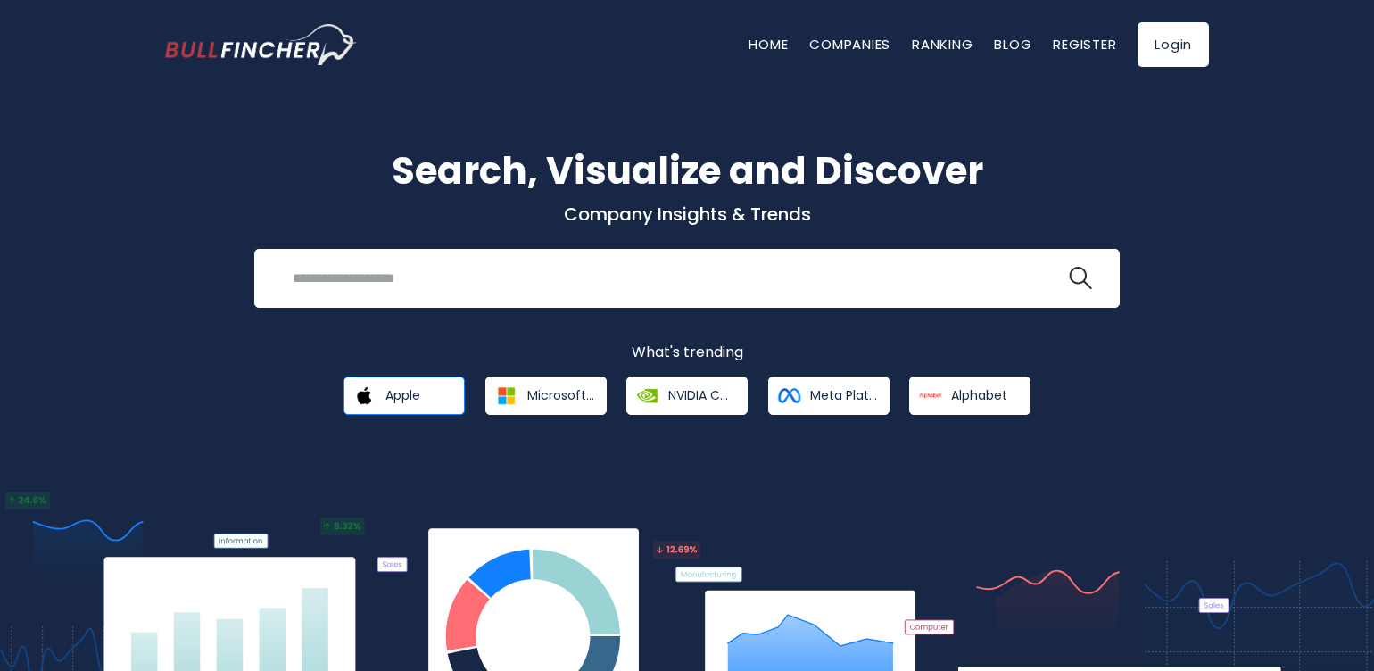
click at [416, 389] on span "Apple" at bounding box center [402, 395] width 35 height 16
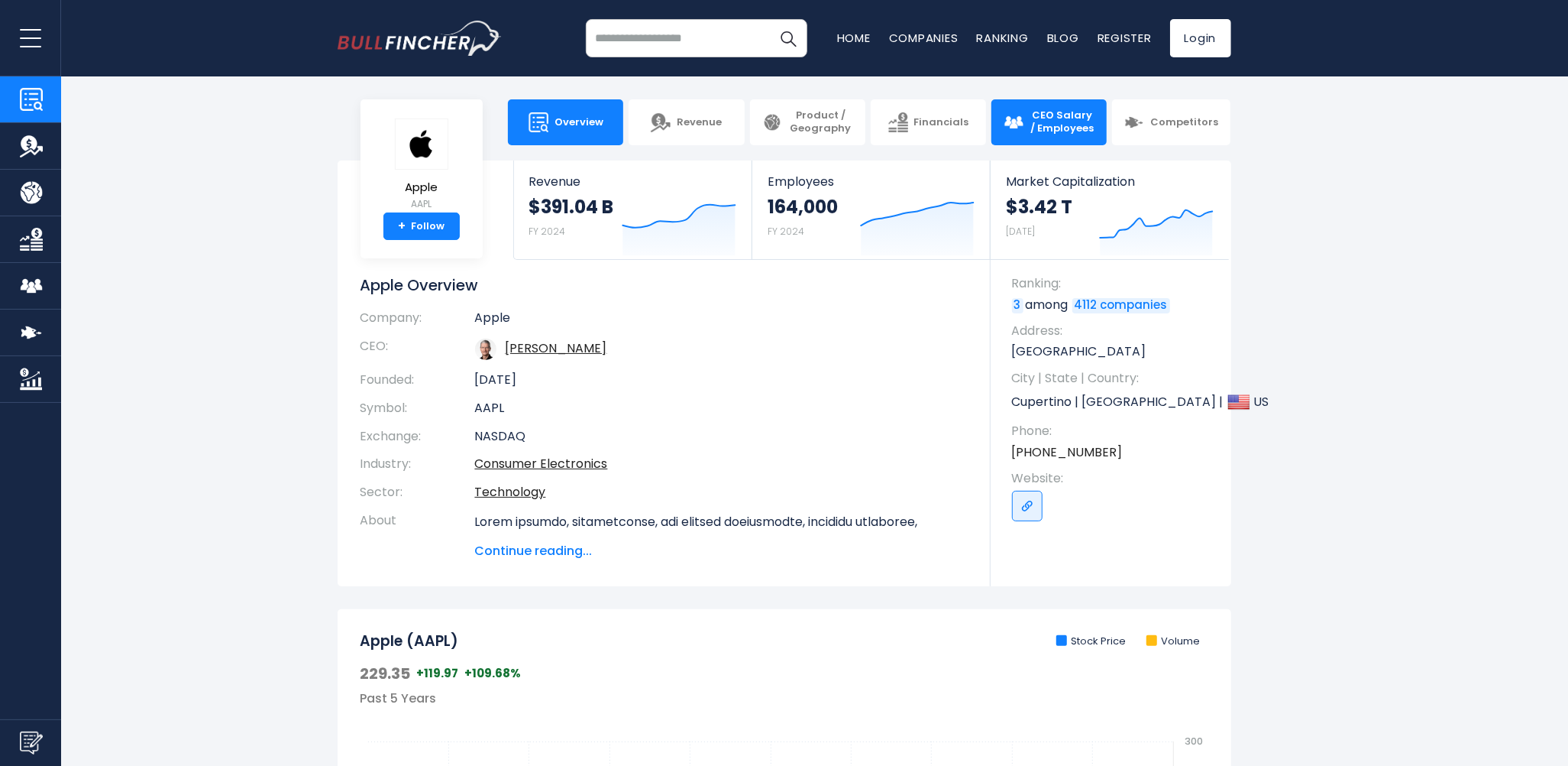
click at [1049, 124] on span "CEO Salary / Employees" at bounding box center [1063, 123] width 65 height 26
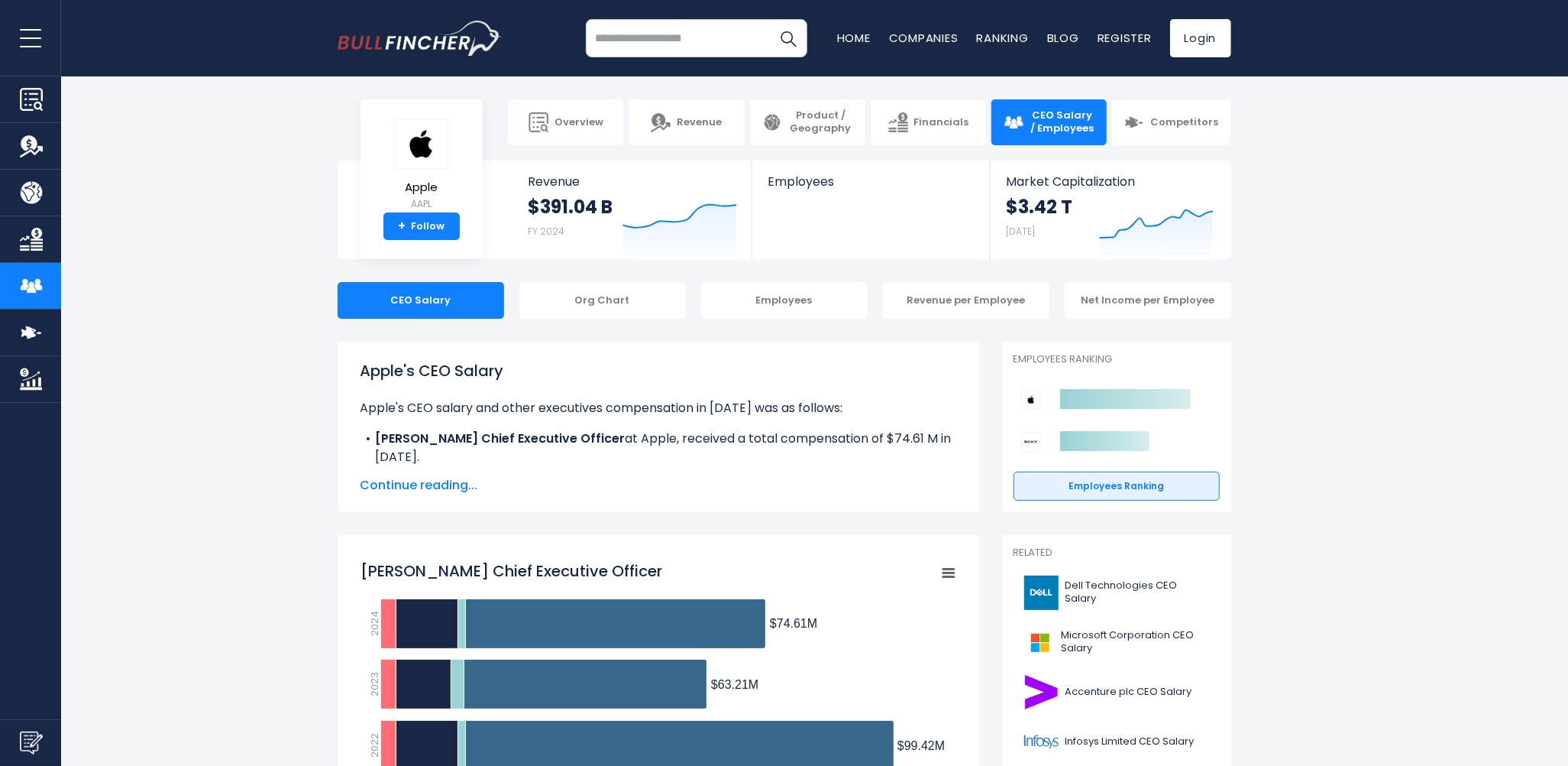
click at [21, 26] on button "open menu" at bounding box center [30, 38] width 61 height 75
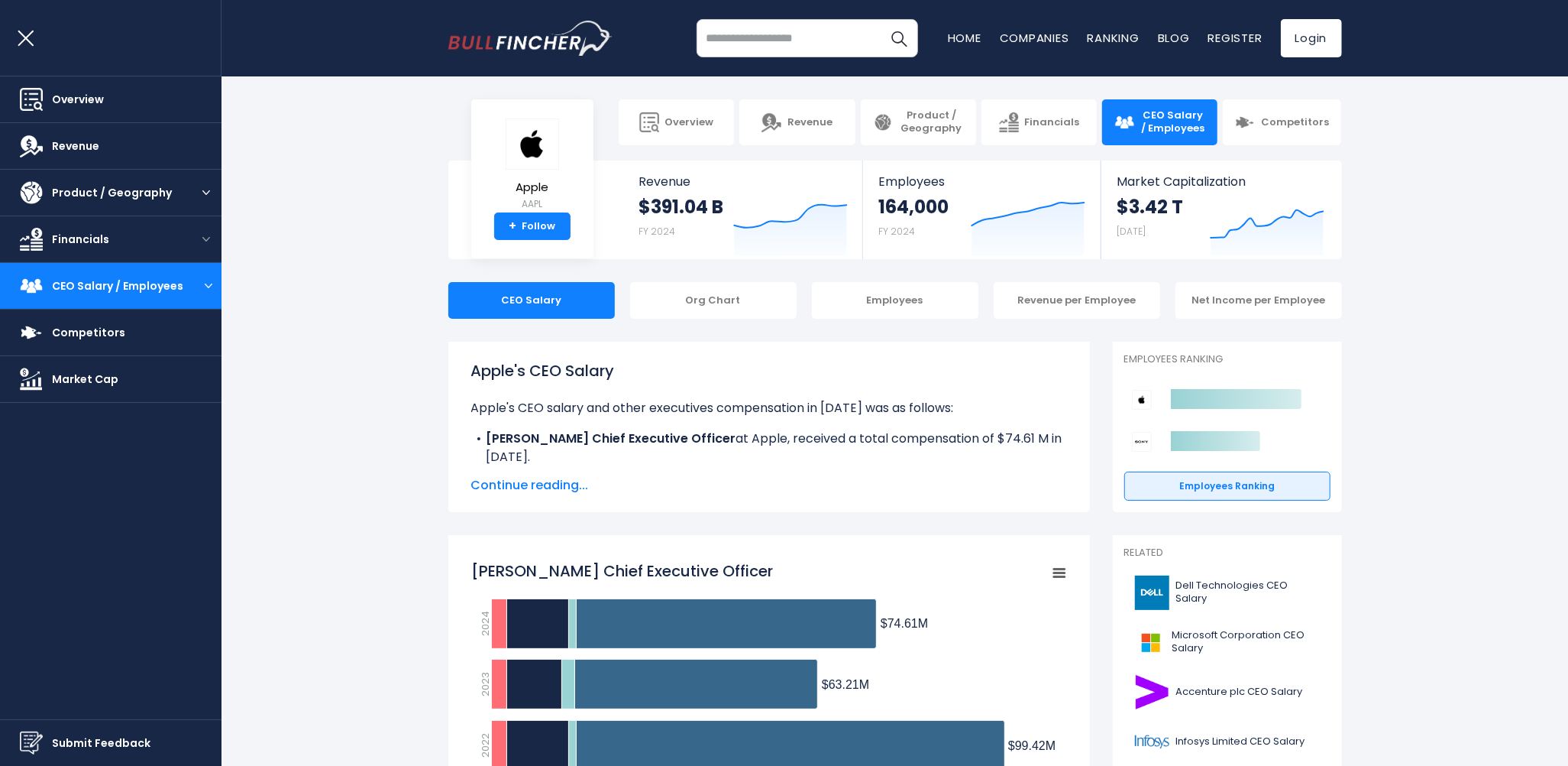
click at [205, 190] on img "open menu" at bounding box center [206, 192] width 8 height 4
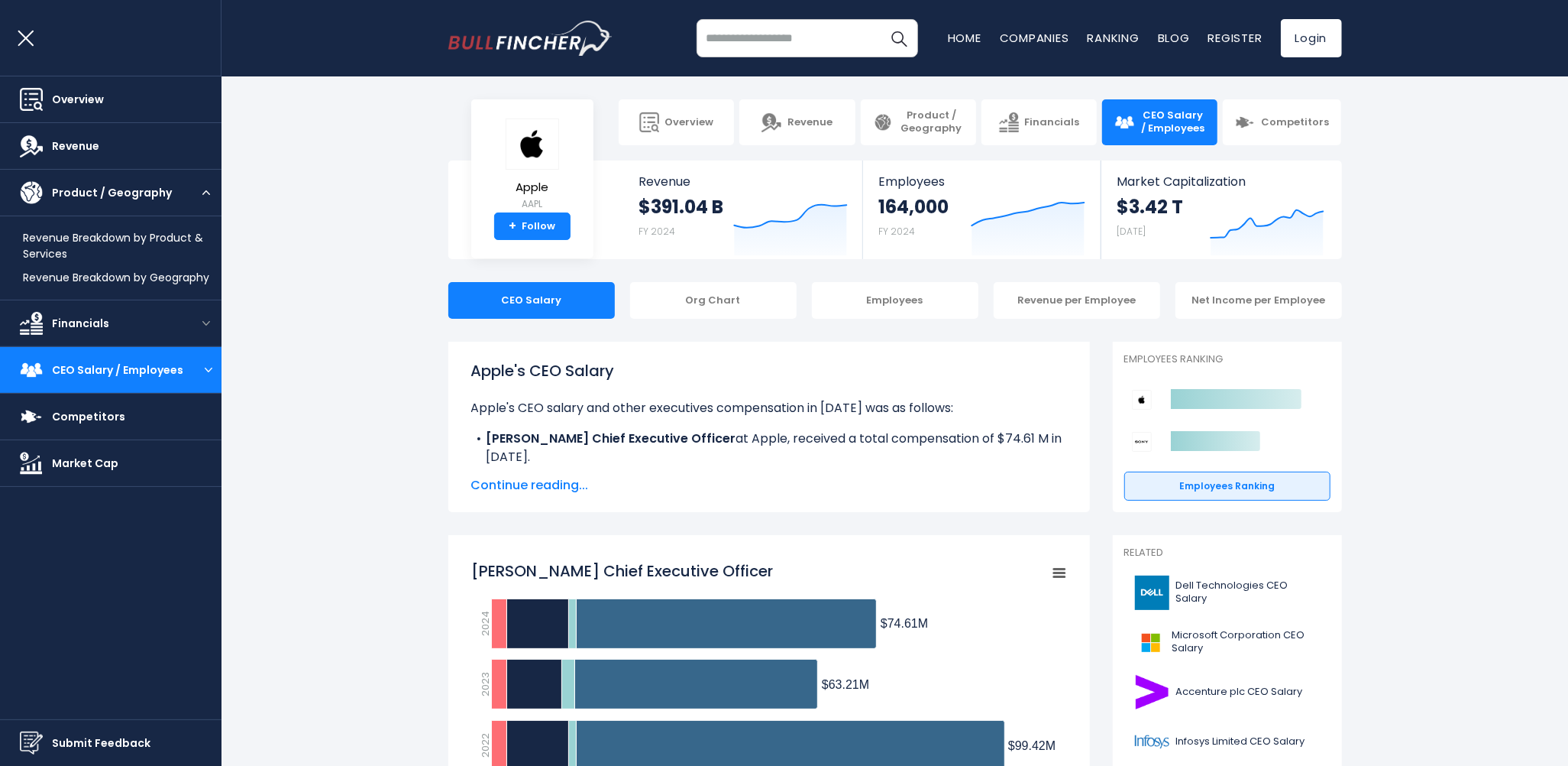
click at [205, 190] on button "open menu" at bounding box center [206, 192] width 31 height 8
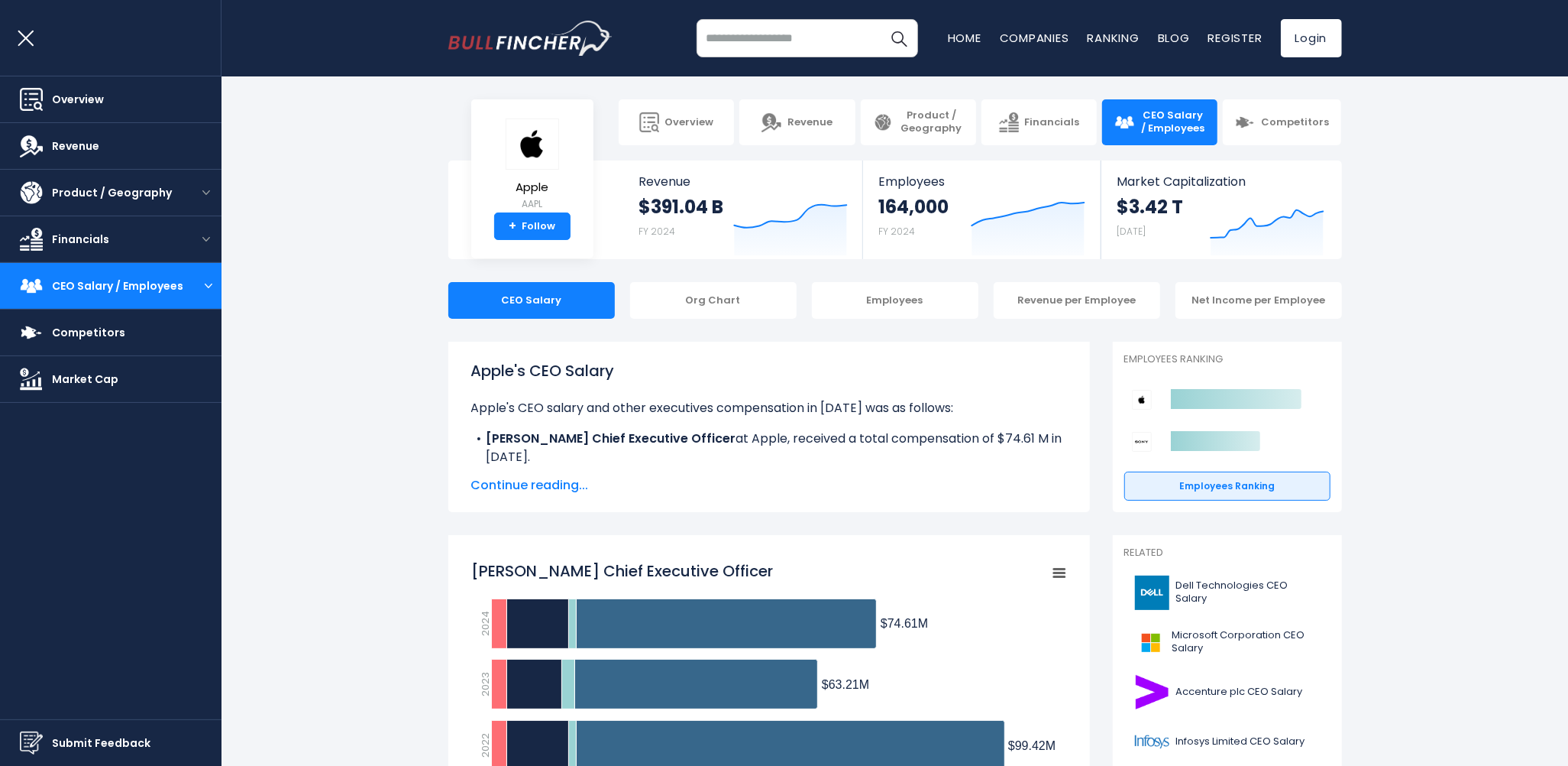
click at [200, 287] on button "open menu" at bounding box center [208, 285] width 26 height 8
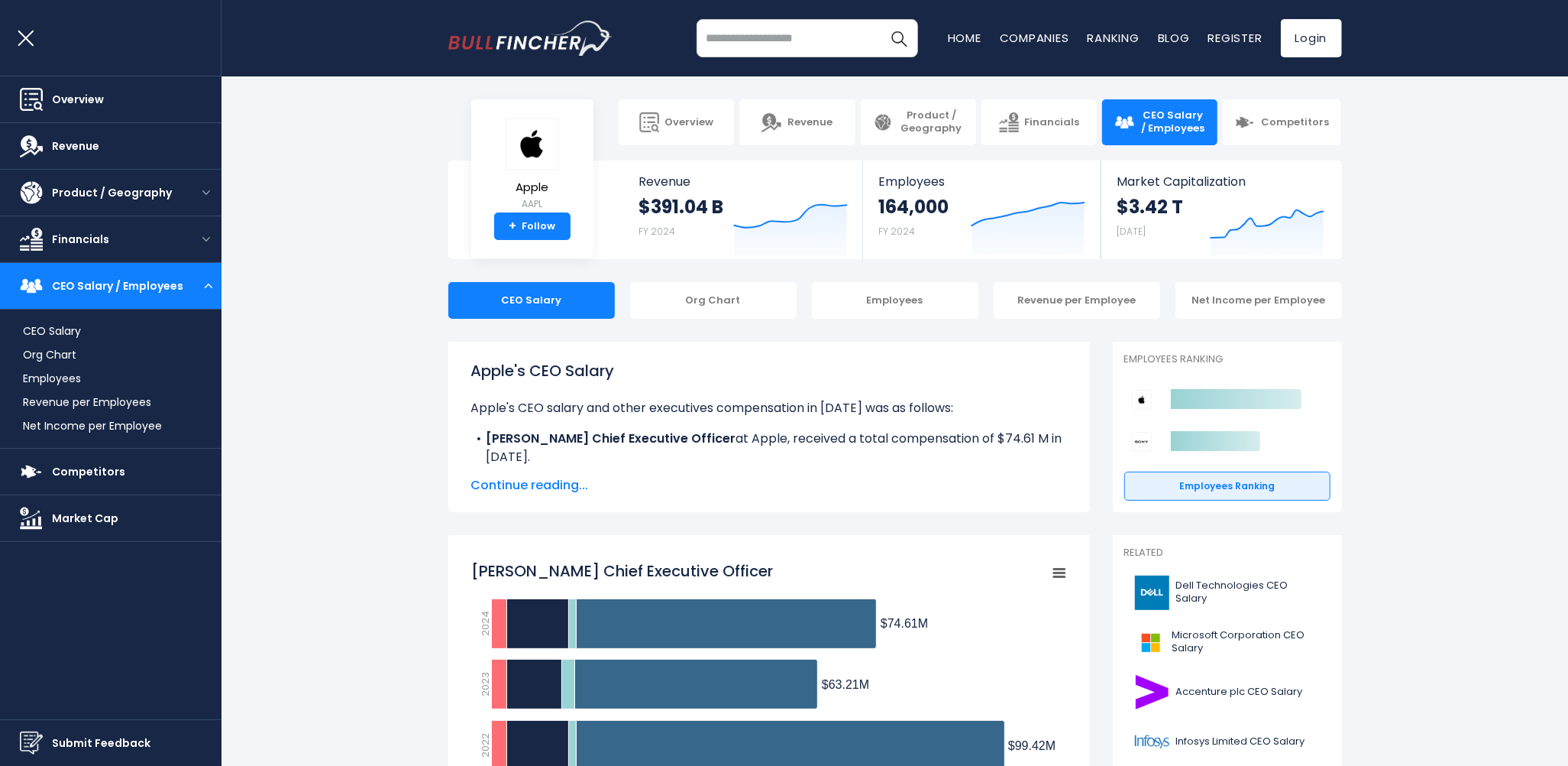
click at [16, 46] on button "open menu" at bounding box center [30, 38] width 61 height 75
